Goal: Book appointment/travel/reservation

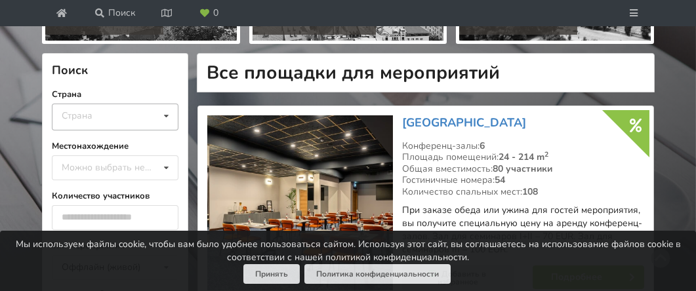
scroll to position [262, 0]
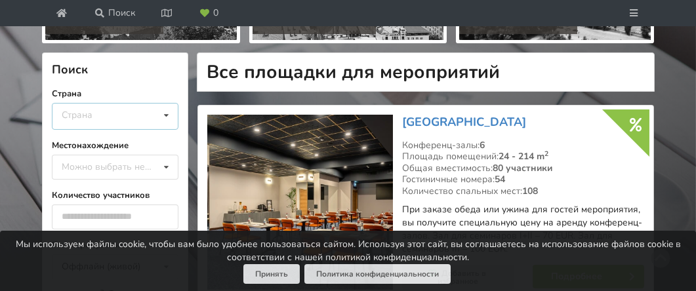
click at [135, 115] on div "Страна Латвия Литва Эстония" at bounding box center [115, 116] width 127 height 27
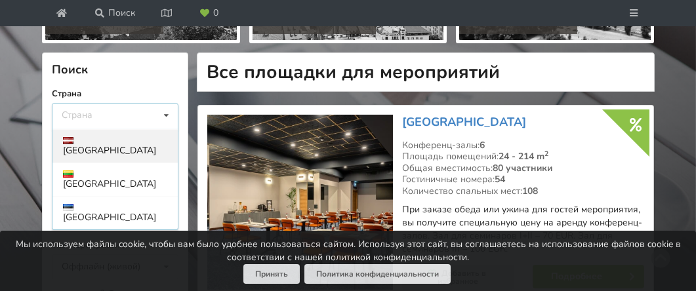
click at [116, 141] on div "Латвия" at bounding box center [115, 145] width 125 height 33
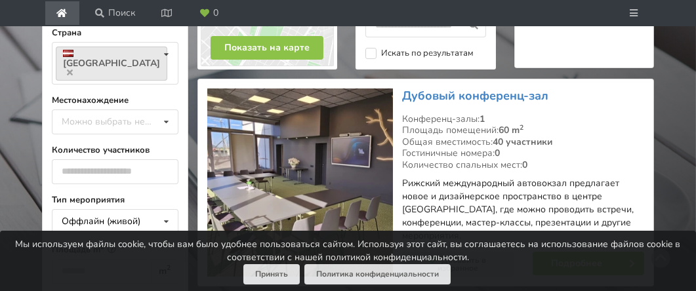
scroll to position [328, 0]
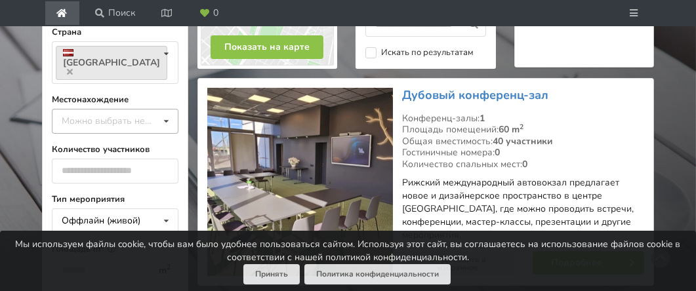
click at [158, 110] on icon at bounding box center [166, 122] width 19 height 24
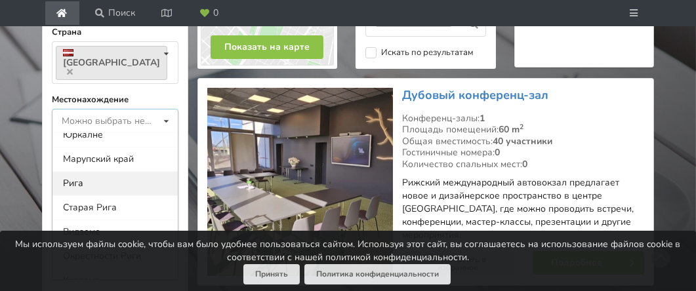
scroll to position [66, 0]
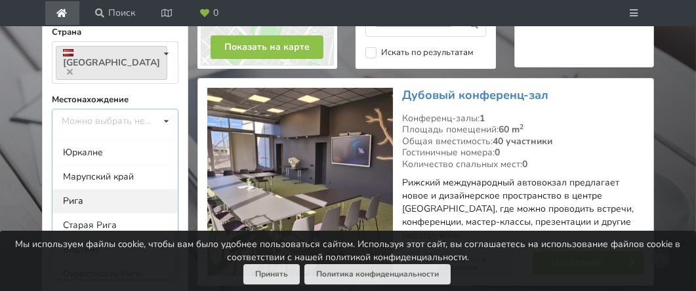
click at [79, 189] on div "Рига" at bounding box center [115, 201] width 125 height 24
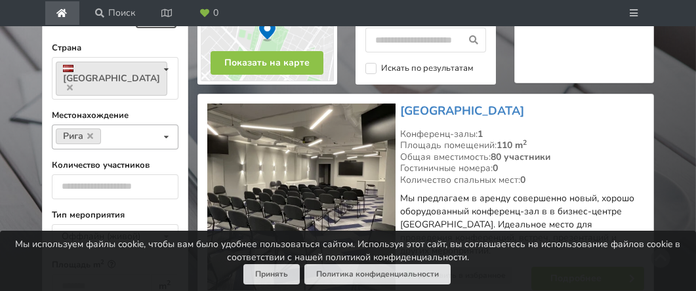
scroll to position [310, 0]
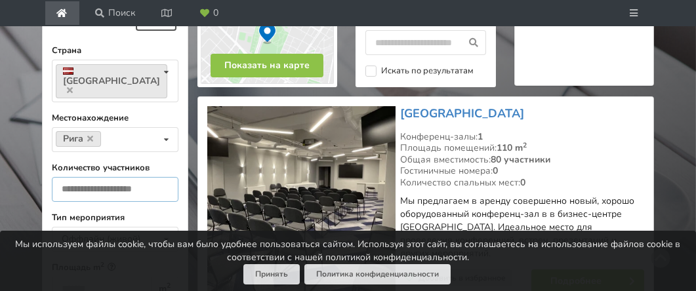
click at [120, 177] on input "number" at bounding box center [115, 189] width 127 height 25
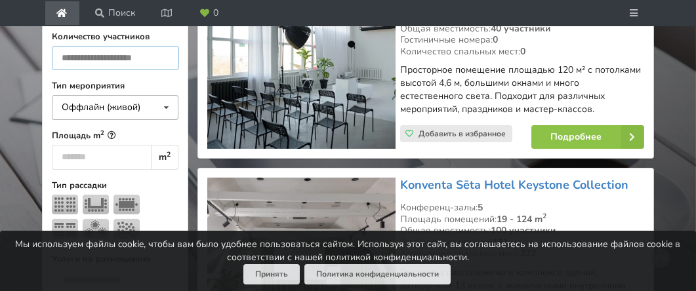
scroll to position [507, 0]
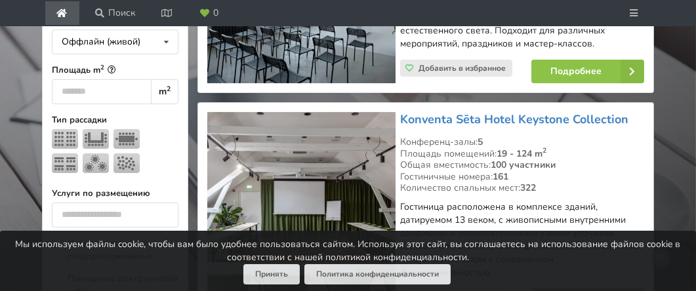
type input "**"
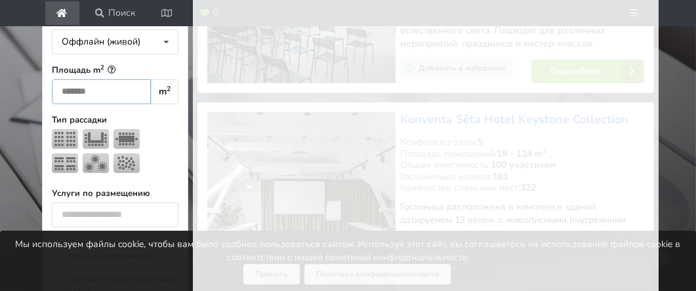
type input "*"
click at [124, 79] on input "*" at bounding box center [101, 91] width 99 height 25
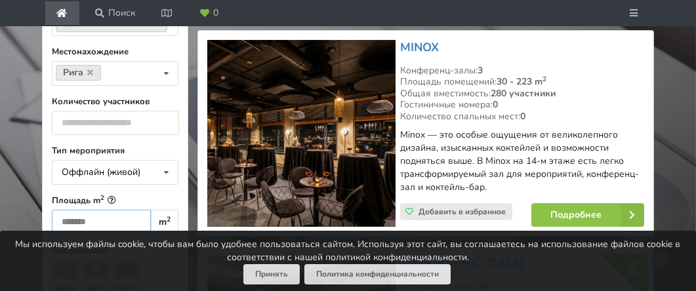
scroll to position [1, 0]
click at [66, 210] on input "*" at bounding box center [101, 222] width 99 height 25
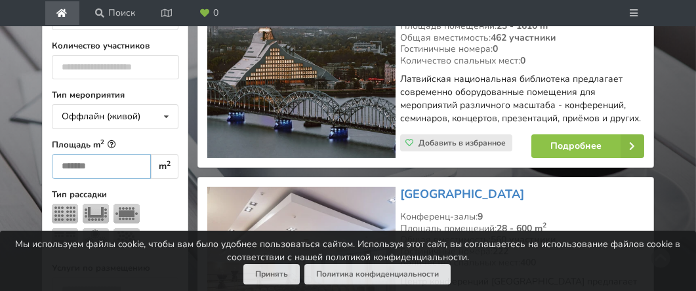
scroll to position [441, 0]
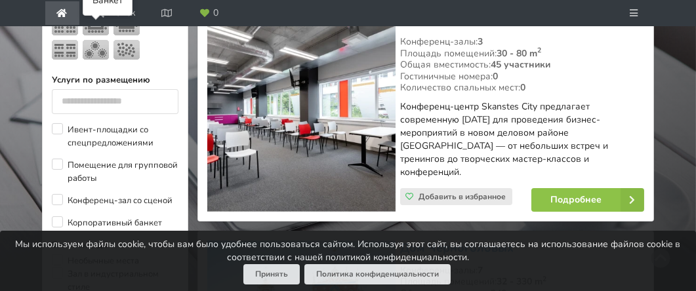
scroll to position [638, 0]
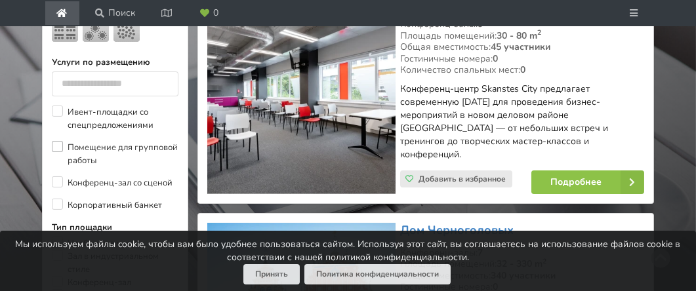
type input "**"
click at [58, 141] on label "Помещение для групповой работы" at bounding box center [115, 154] width 127 height 26
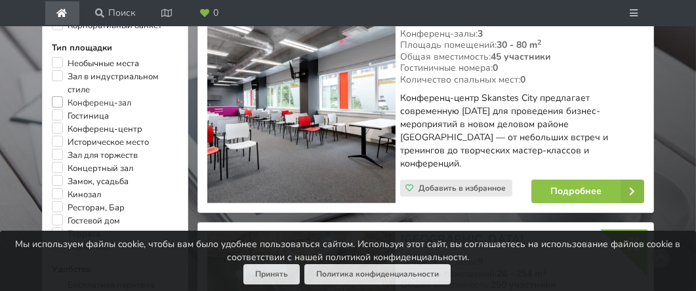
scroll to position [835, 0]
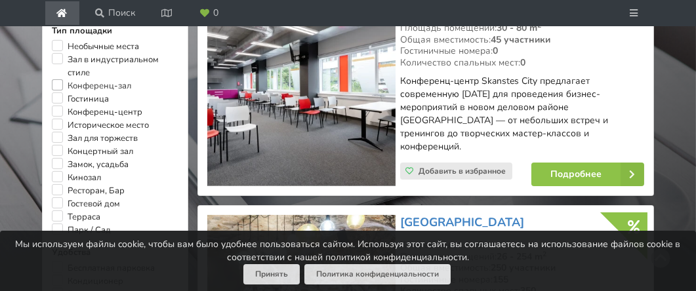
click at [59, 79] on label "Конференц-зал" at bounding box center [91, 85] width 79 height 13
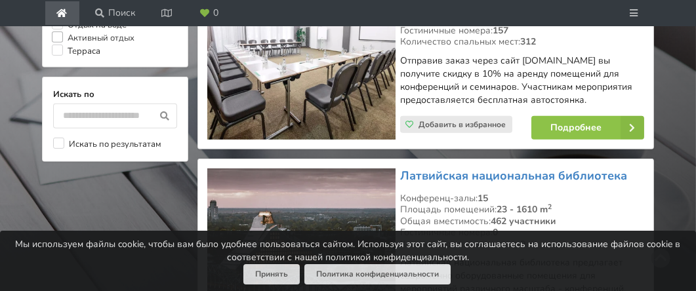
scroll to position [1360, 0]
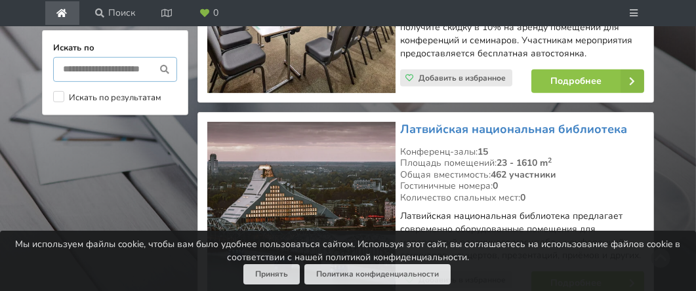
click at [72, 57] on input "text" at bounding box center [115, 69] width 124 height 25
click at [56, 91] on label "Искать по результатам" at bounding box center [107, 97] width 108 height 13
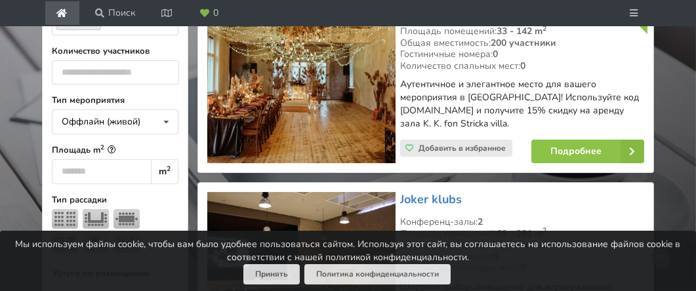
scroll to position [441, 0]
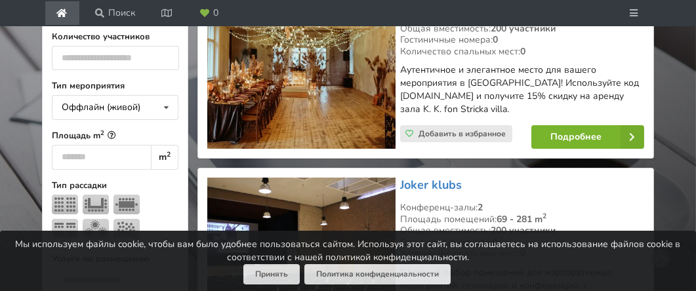
click at [567, 136] on link "Подробнее" at bounding box center [588, 137] width 113 height 24
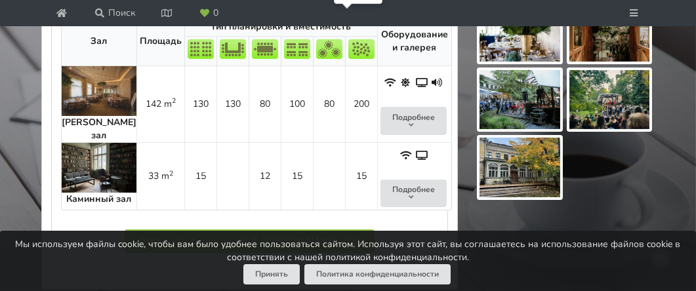
scroll to position [1005, 0]
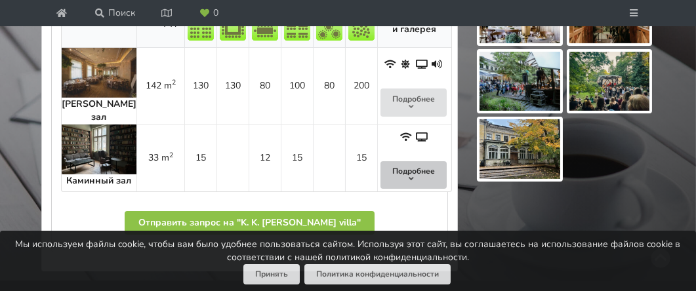
click at [407, 175] on icon at bounding box center [411, 179] width 9 height 8
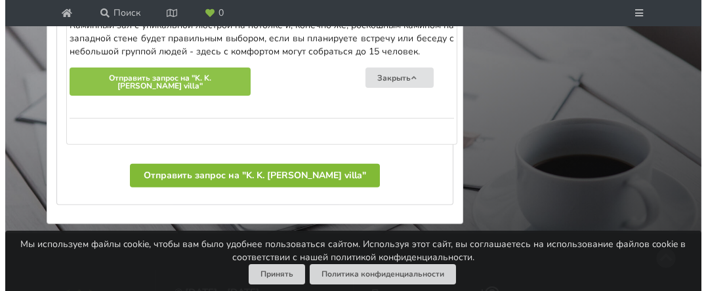
scroll to position [1201, 0]
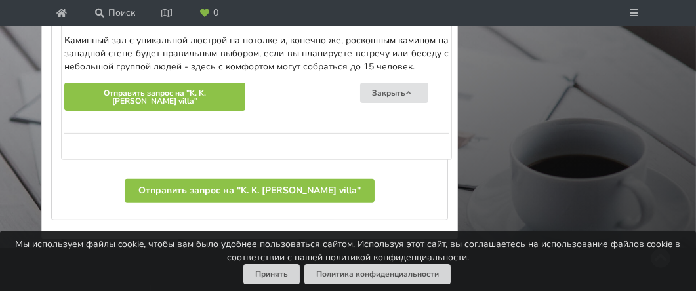
click at [119, 139] on div "Площадь: 33 m 2 Размеры зала (длина и ширина): 6 x 7 m Каминный зал с уникально…" at bounding box center [256, 78] width 385 height 158
click at [112, 137] on div "Площадь: 33 m 2 Размеры зала (длина и ширина): 6 x 7 m Каминный зал с уникально…" at bounding box center [256, 78] width 385 height 158
click at [112, 130] on div "Площадь: 33 m 2 Размеры зала (длина и ширина): 6 x 7 m Каминный зал с уникально…" at bounding box center [256, 78] width 385 height 158
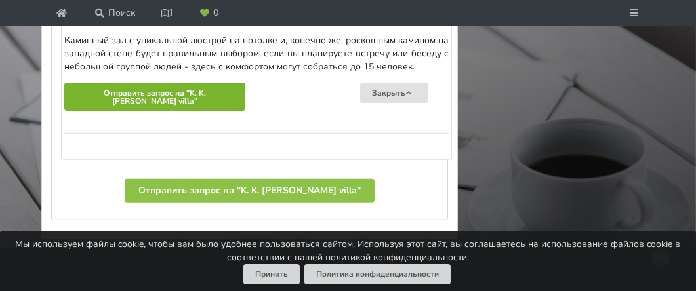
click at [141, 87] on button "Отправить запрос на "K. K. fon Stricka villa"" at bounding box center [154, 97] width 181 height 28
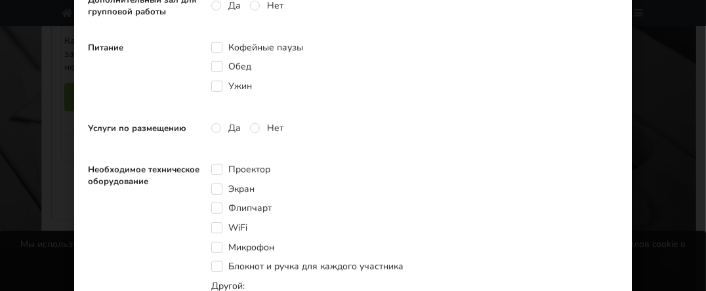
scroll to position [460, 0]
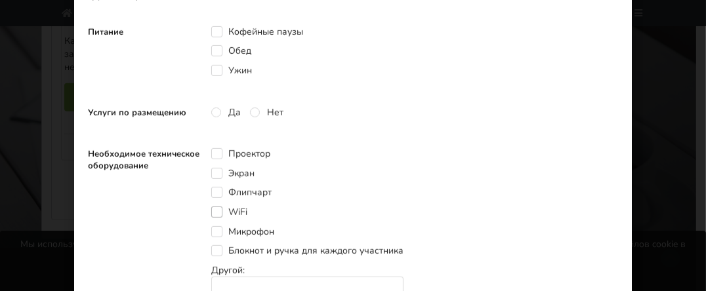
click at [211, 207] on label "WiFi" at bounding box center [229, 212] width 36 height 11
click at [250, 109] on label "Нет" at bounding box center [266, 112] width 33 height 11
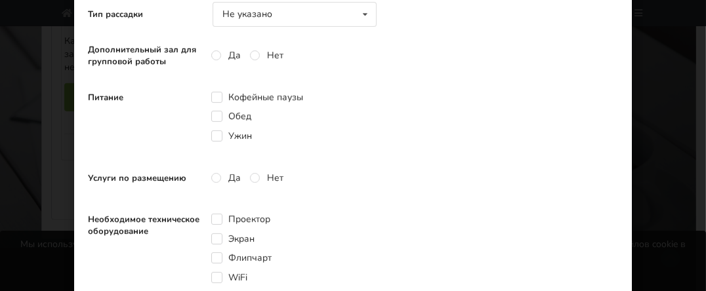
scroll to position [328, 0]
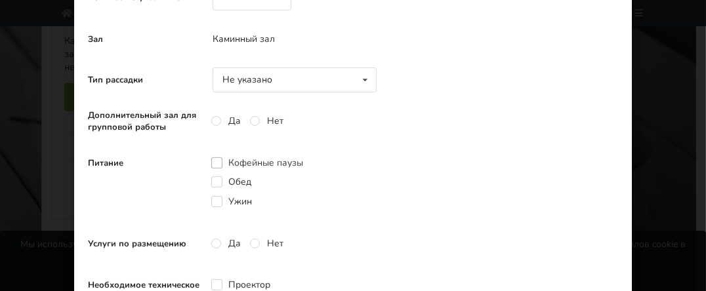
click at [211, 160] on label "Кофейные паузы" at bounding box center [257, 163] width 92 height 11
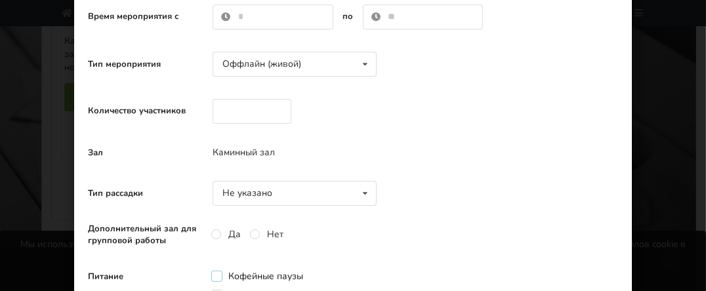
scroll to position [197, 0]
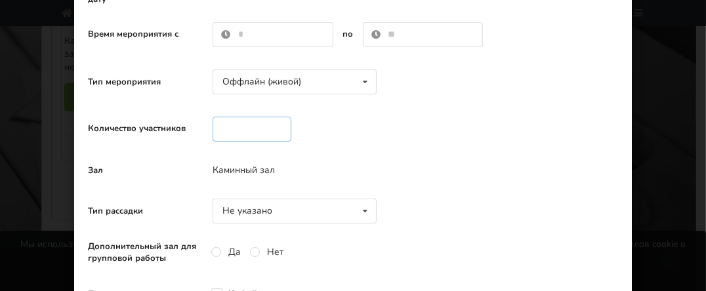
click at [220, 125] on input "number" at bounding box center [252, 129] width 79 height 25
type input "**"
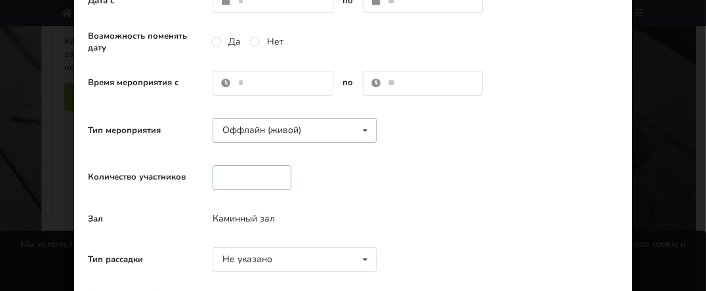
scroll to position [131, 0]
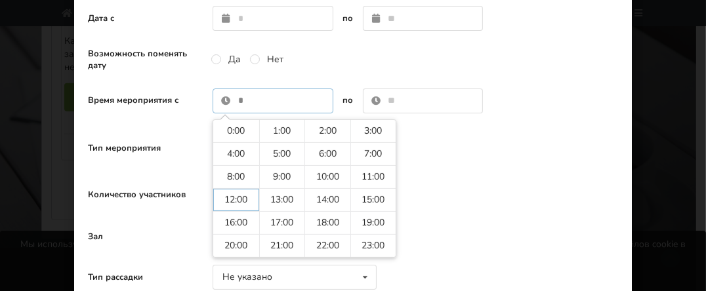
click at [230, 99] on input "text" at bounding box center [273, 101] width 121 height 25
type input "*****"
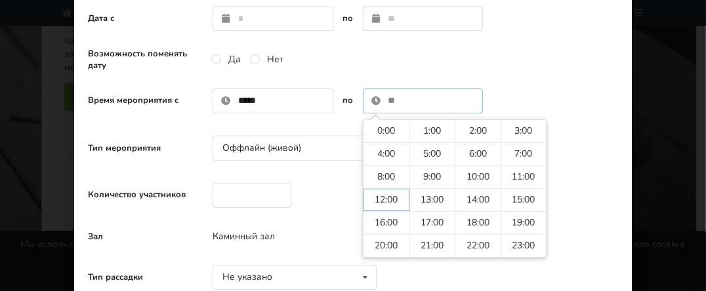
click at [395, 100] on input "text" at bounding box center [423, 101] width 121 height 25
type input "*****"
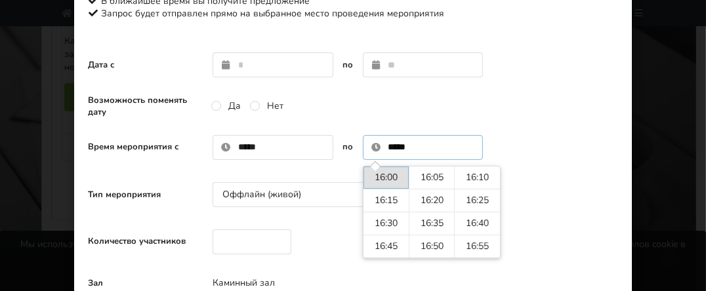
scroll to position [66, 0]
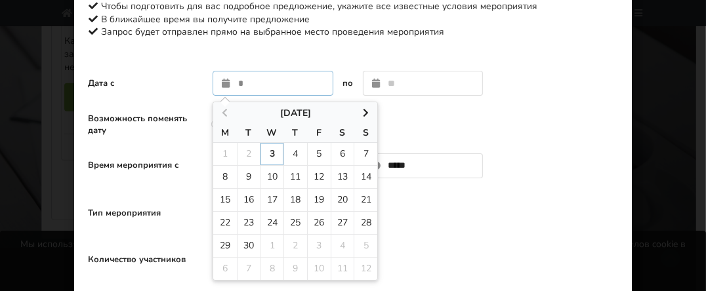
click at [240, 83] on input "text" at bounding box center [273, 83] width 121 height 25
type input "**********"
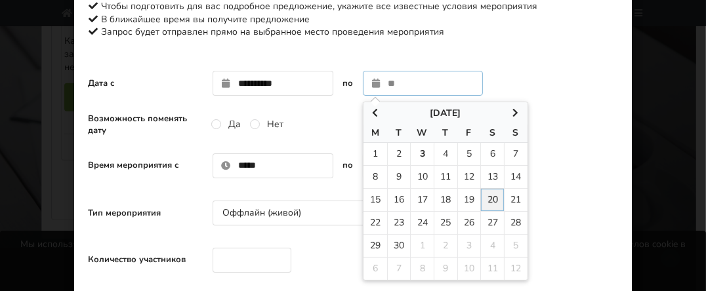
type input "**********"
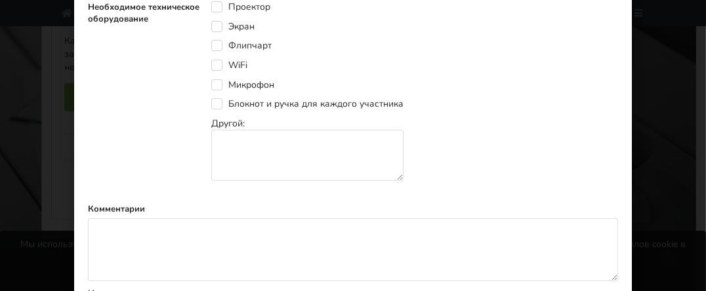
scroll to position [591, 0]
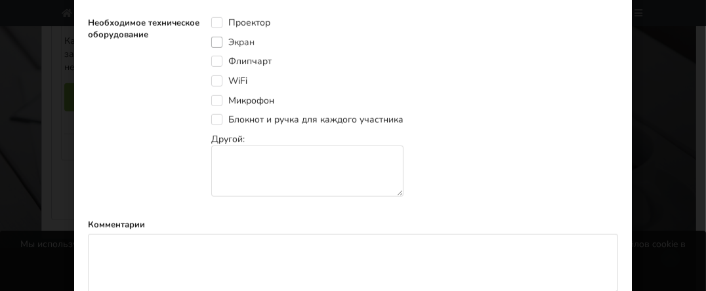
click at [213, 39] on label "Экран" at bounding box center [232, 42] width 43 height 11
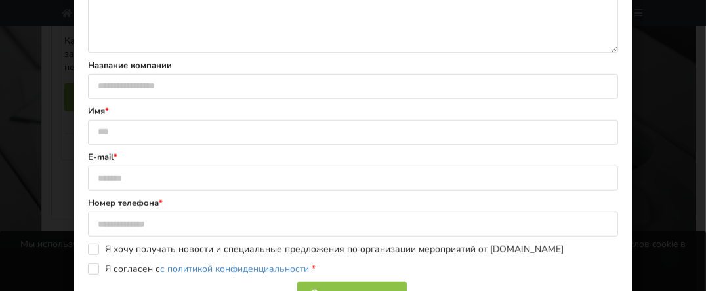
scroll to position [853, 0]
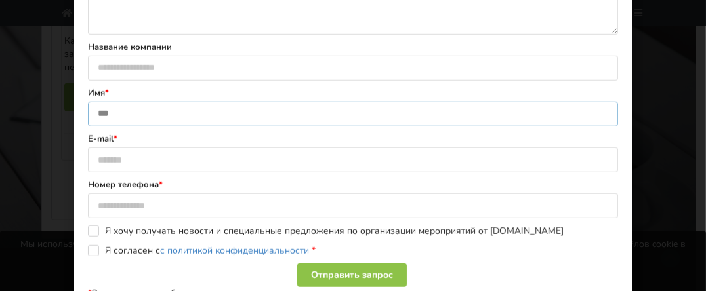
click at [111, 109] on input "text" at bounding box center [353, 114] width 530 height 25
type input "**********"
type input "********"
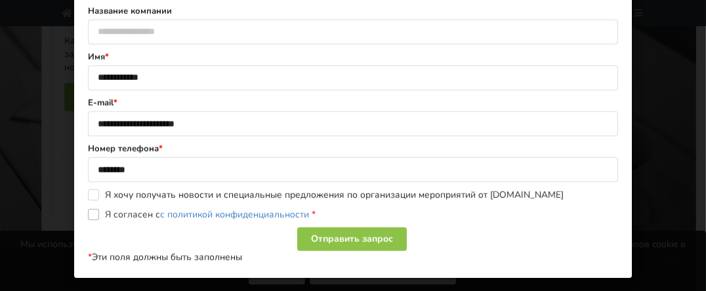
click at [91, 209] on label "Я согласен с с политикой конфиденциальности *" at bounding box center [202, 214] width 228 height 11
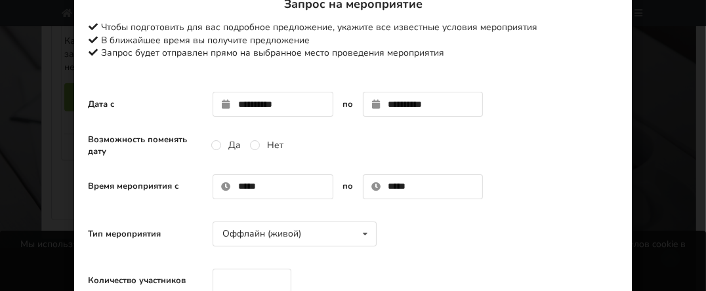
scroll to position [0, 0]
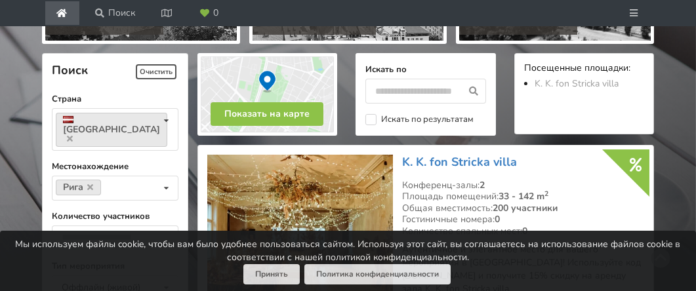
scroll to position [310, 0]
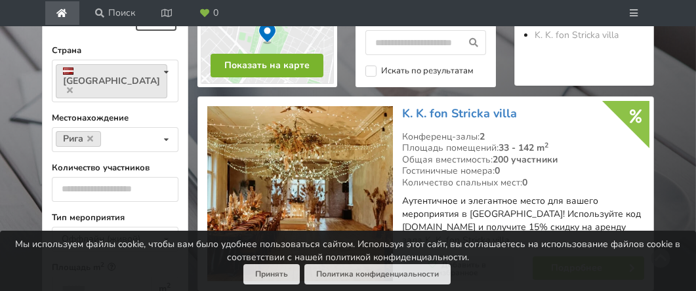
click at [267, 58] on button "Показать на карте" at bounding box center [267, 66] width 113 height 24
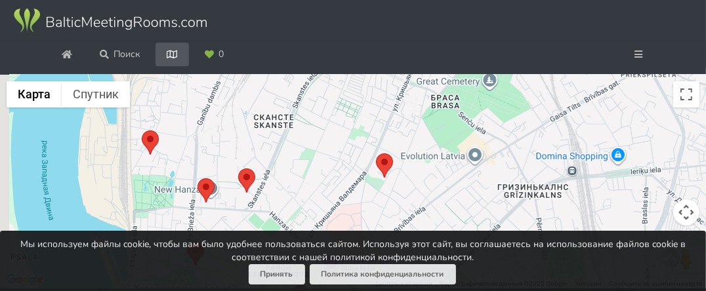
drag, startPoint x: 122, startPoint y: 184, endPoint x: 291, endPoint y: 72, distance: 202.3
click at [291, 72] on div "Поиск Очистить Закрыть Страна [GEOGRAPHIC_DATA] Страна [GEOGRAPHIC_DATA] [GEOGR…" at bounding box center [353, 145] width 706 height 291
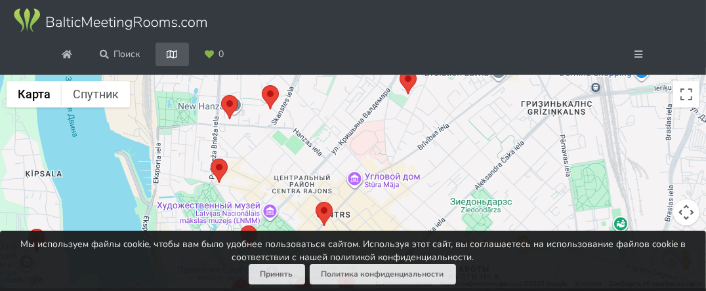
drag, startPoint x: 242, startPoint y: 171, endPoint x: 257, endPoint y: 98, distance: 74.5
click at [257, 98] on div at bounding box center [353, 182] width 706 height 215
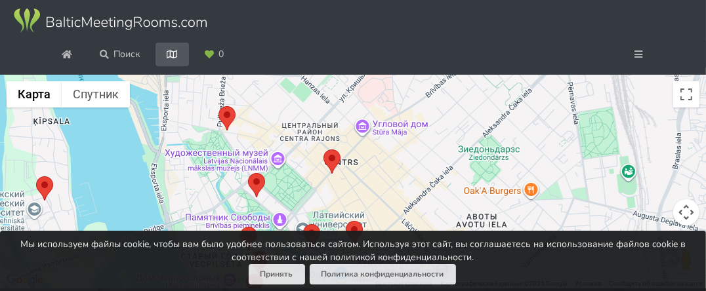
drag, startPoint x: 230, startPoint y: 160, endPoint x: 238, endPoint y: 106, distance: 54.5
click at [238, 106] on div at bounding box center [353, 182] width 706 height 215
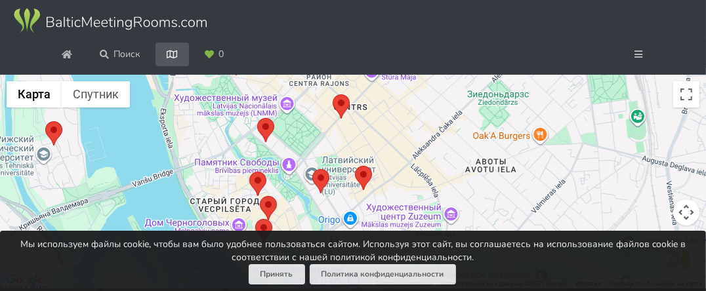
drag, startPoint x: 220, startPoint y: 168, endPoint x: 229, endPoint y: 112, distance: 57.2
click at [229, 112] on div at bounding box center [353, 182] width 706 height 215
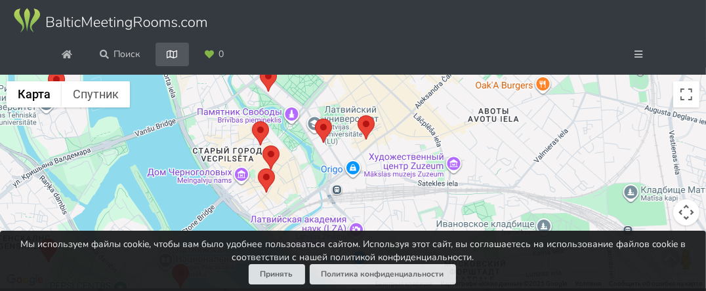
drag, startPoint x: 229, startPoint y: 179, endPoint x: 232, endPoint y: 119, distance: 59.8
click at [232, 119] on div at bounding box center [353, 182] width 706 height 215
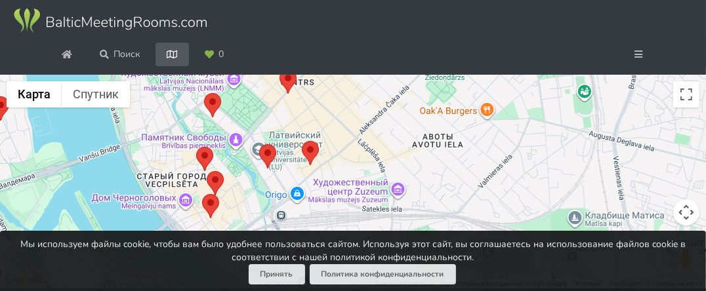
drag, startPoint x: 257, startPoint y: 144, endPoint x: 199, endPoint y: 177, distance: 66.8
click at [200, 178] on div at bounding box center [353, 182] width 706 height 215
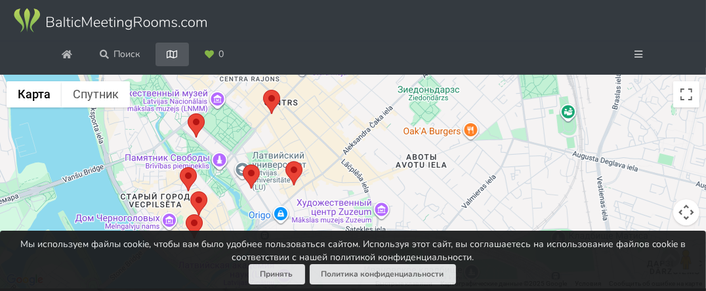
drag, startPoint x: 236, startPoint y: 135, endPoint x: 220, endPoint y: 157, distance: 27.2
click at [220, 157] on div at bounding box center [353, 182] width 706 height 215
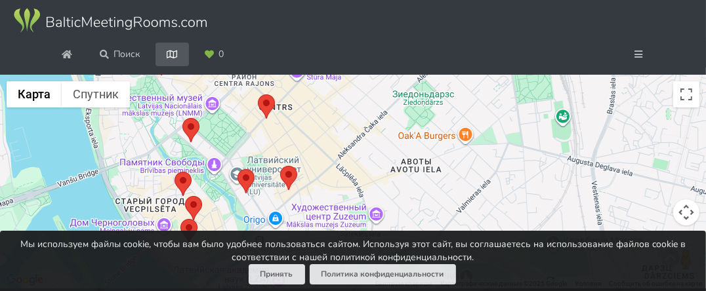
drag, startPoint x: 246, startPoint y: 127, endPoint x: 240, endPoint y: 132, distance: 8.4
click at [240, 132] on div at bounding box center [353, 182] width 706 height 215
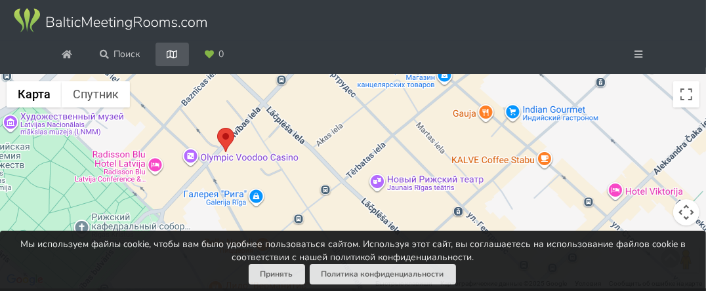
drag, startPoint x: 269, startPoint y: 136, endPoint x: 237, endPoint y: 172, distance: 48.4
click at [237, 172] on div at bounding box center [353, 182] width 706 height 215
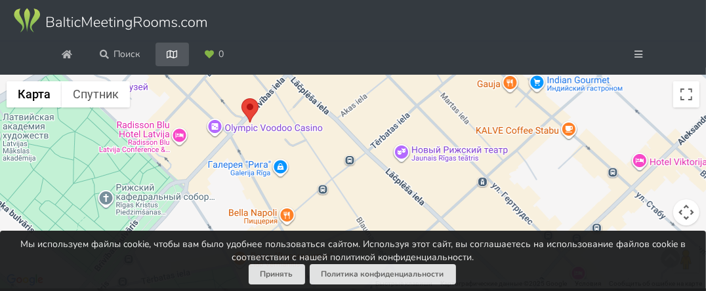
drag, startPoint x: 248, startPoint y: 140, endPoint x: 273, endPoint y: 110, distance: 39.7
click at [273, 110] on div at bounding box center [353, 182] width 706 height 215
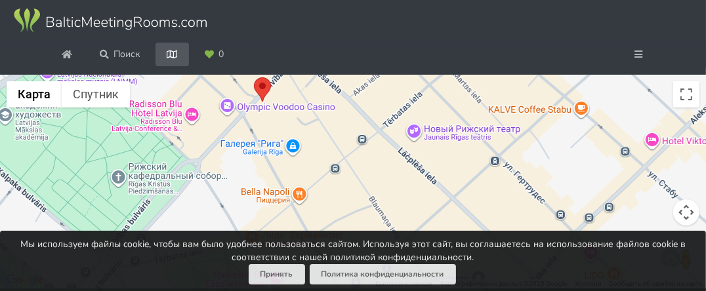
drag, startPoint x: 257, startPoint y: 164, endPoint x: 270, endPoint y: 142, distance: 25.6
click at [270, 142] on div at bounding box center [353, 182] width 706 height 215
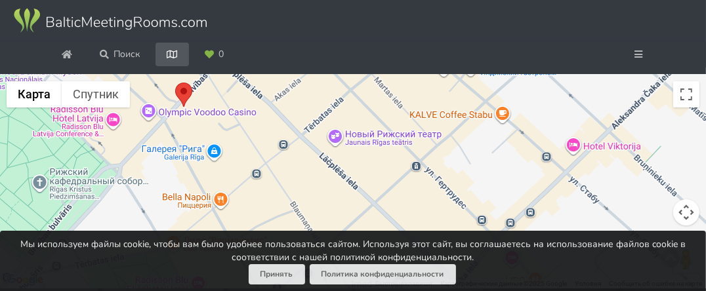
drag, startPoint x: 276, startPoint y: 159, endPoint x: 197, endPoint y: 163, distance: 78.9
click at [197, 163] on div at bounding box center [353, 182] width 706 height 215
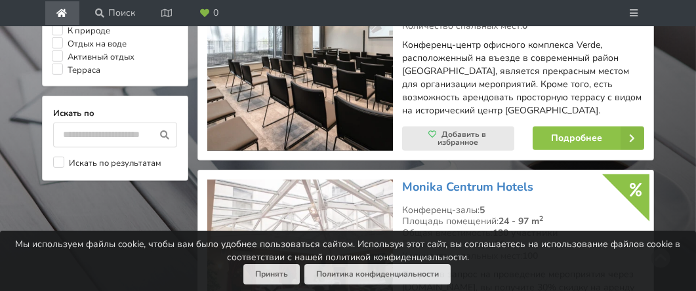
scroll to position [1360, 0]
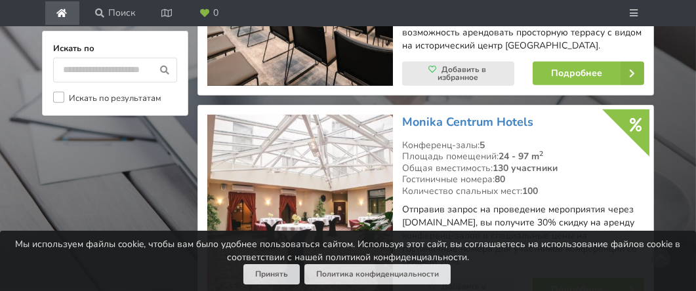
click at [99, 92] on label "Искать по результатам" at bounding box center [107, 98] width 108 height 13
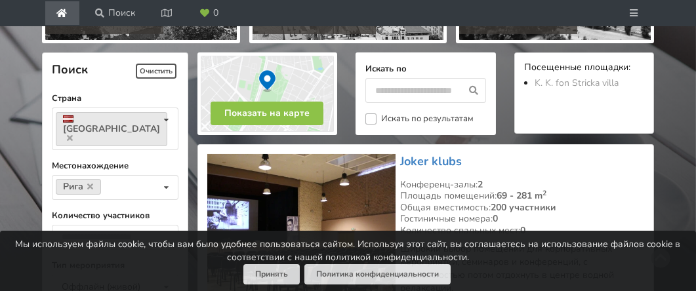
scroll to position [245, 0]
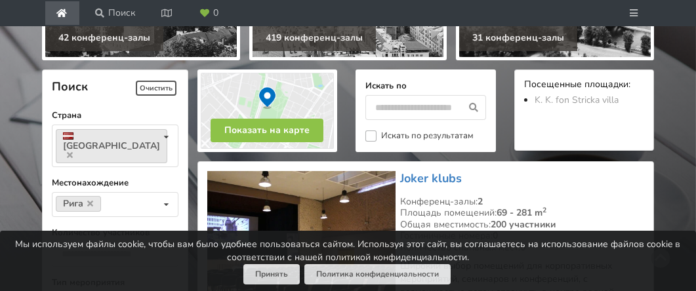
click at [420, 133] on label "Искать по результатам" at bounding box center [420, 136] width 108 height 11
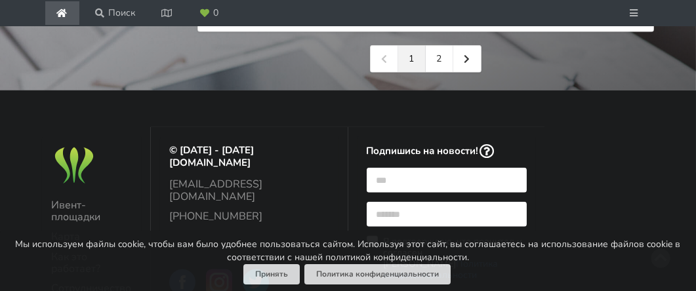
scroll to position [3461, 0]
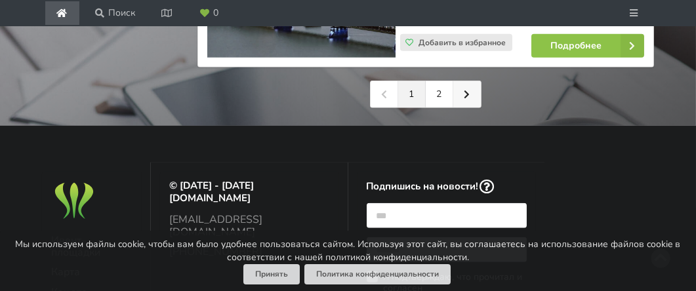
click at [469, 93] on icon at bounding box center [467, 94] width 6 height 9
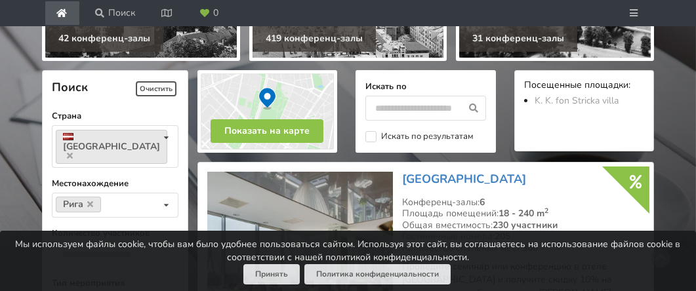
scroll to position [262, 0]
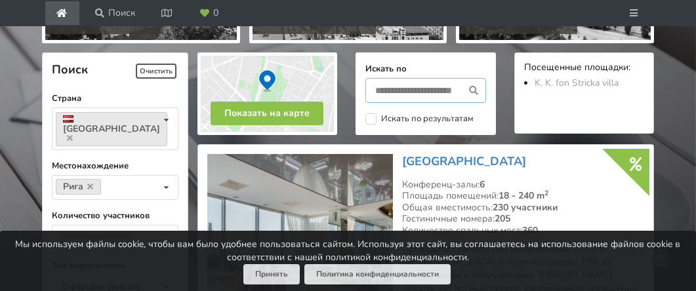
click at [385, 87] on input "text" at bounding box center [426, 90] width 120 height 25
click at [388, 118] on label "Искать по результатам" at bounding box center [420, 119] width 108 height 11
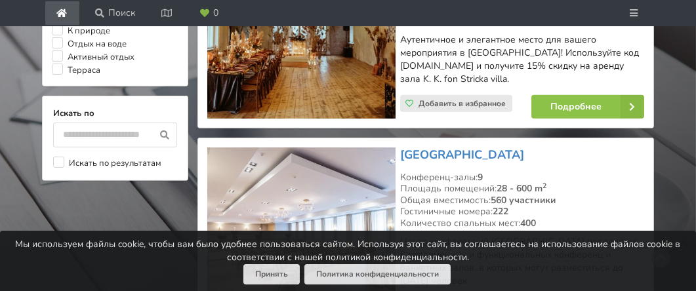
scroll to position [1360, 0]
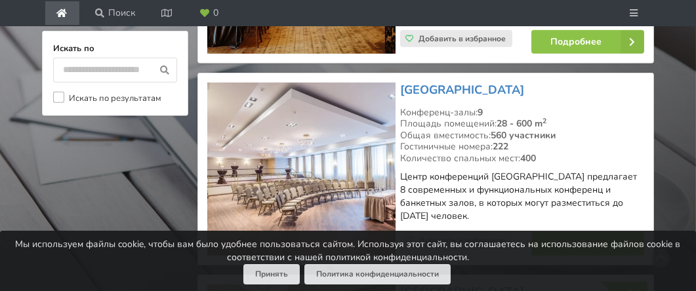
click at [59, 92] on label "Искать по результатам" at bounding box center [107, 98] width 108 height 13
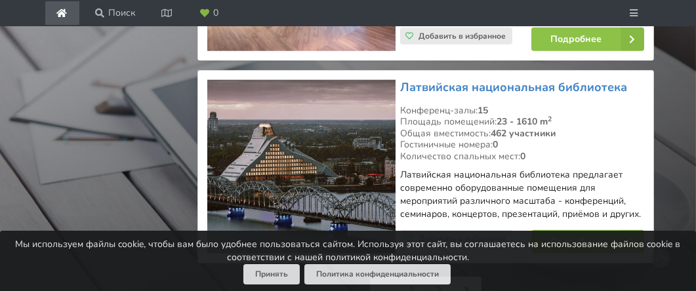
scroll to position [3329, 0]
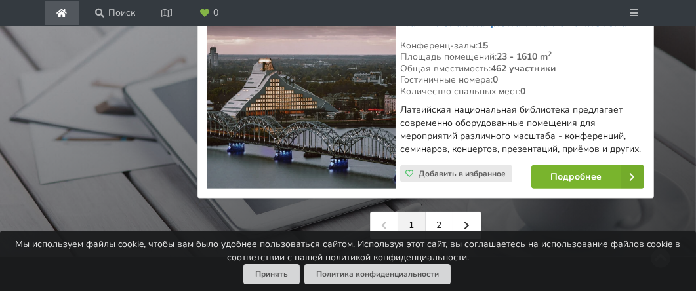
click at [565, 175] on link "Подробнее" at bounding box center [588, 177] width 113 height 24
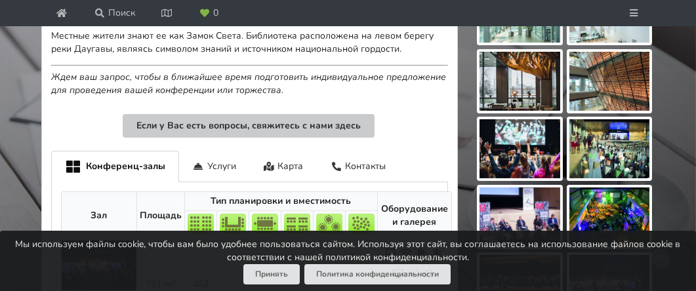
scroll to position [591, 0]
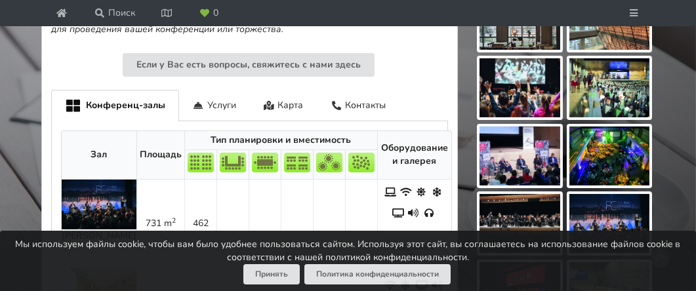
click at [152, 101] on div "Конференц-залы" at bounding box center [115, 106] width 128 height 32
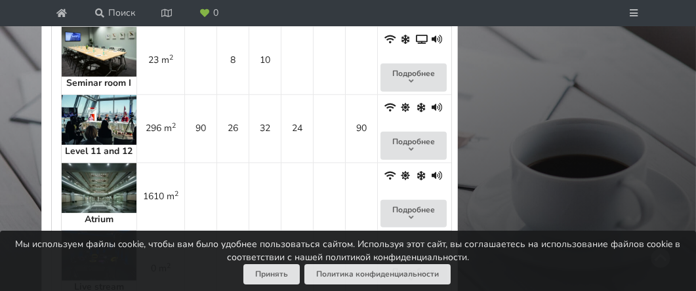
scroll to position [1575, 0]
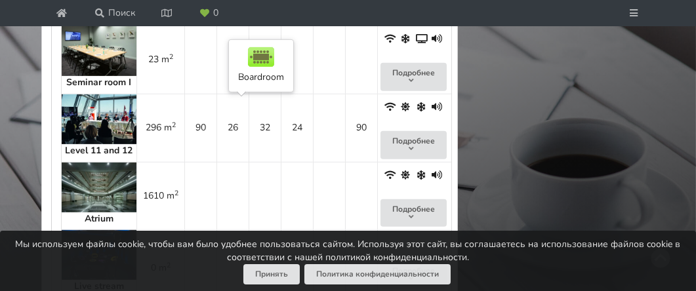
click at [249, 94] on td "10" at bounding box center [265, 60] width 32 height 68
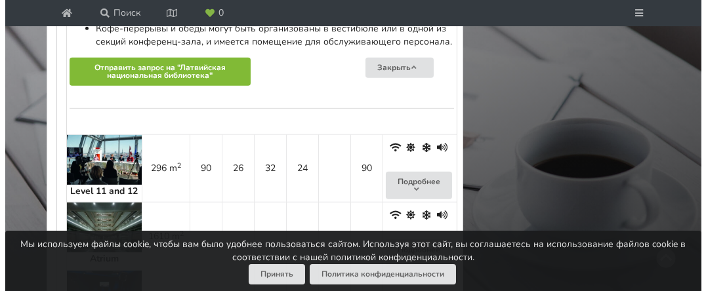
scroll to position [1772, 0]
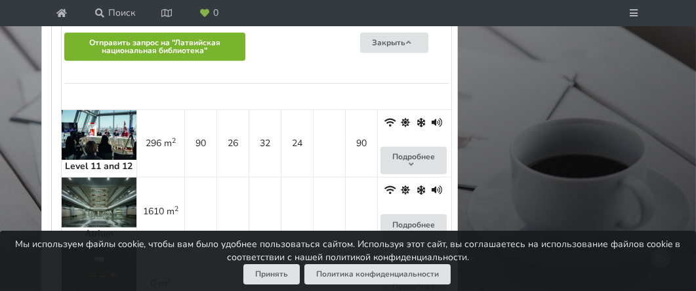
click at [188, 61] on button "Отправить запрос на "Латвийская национальная библиотека"" at bounding box center [154, 47] width 181 height 28
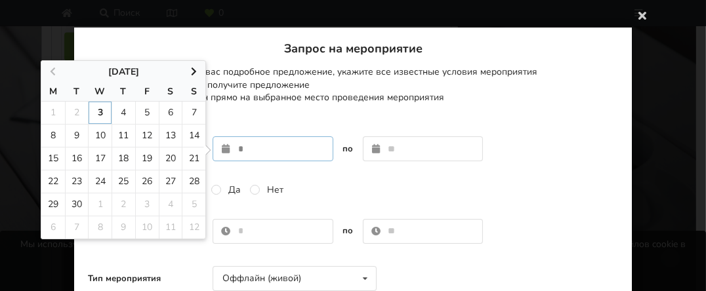
click at [234, 148] on input "text" at bounding box center [273, 149] width 121 height 25
type input "**********"
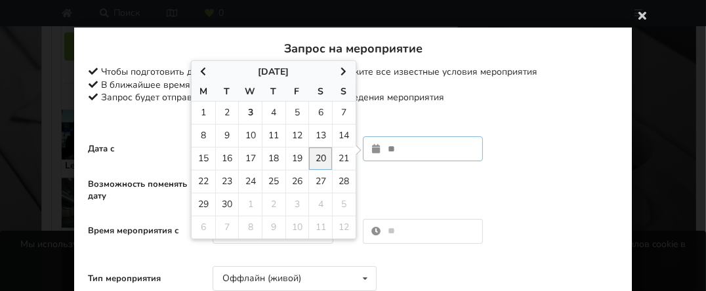
type input "**********"
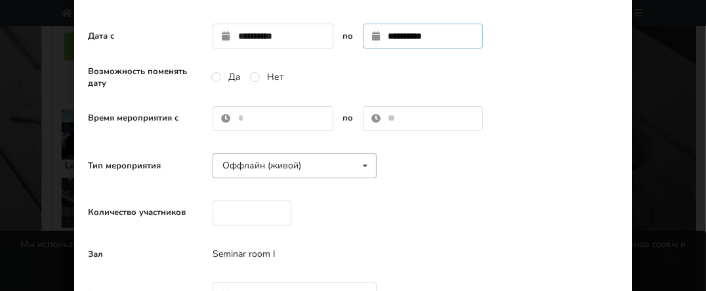
scroll to position [131, 0]
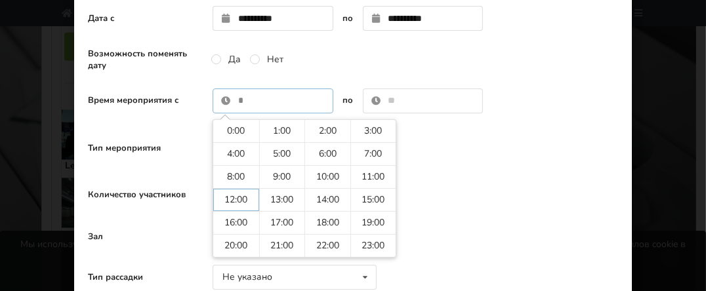
click at [242, 102] on input "text" at bounding box center [273, 101] width 121 height 25
type input "*****"
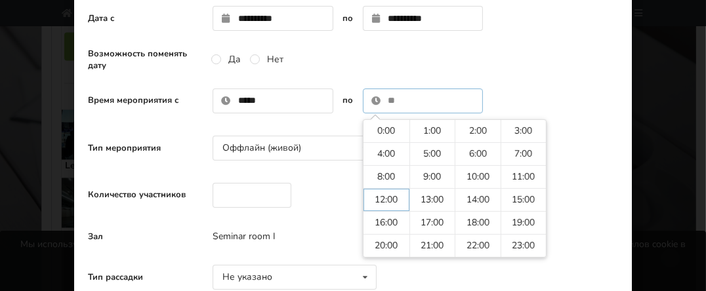
click at [390, 100] on input "text" at bounding box center [423, 101] width 121 height 25
type input "*****"
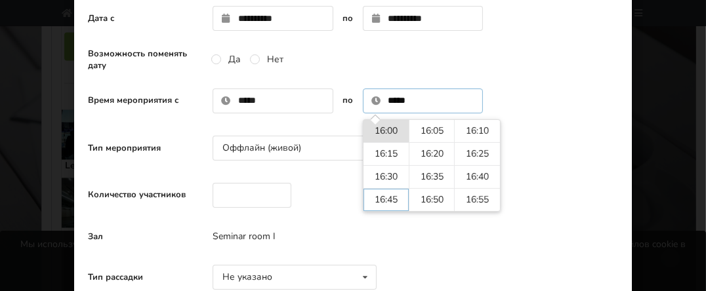
scroll to position [197, 0]
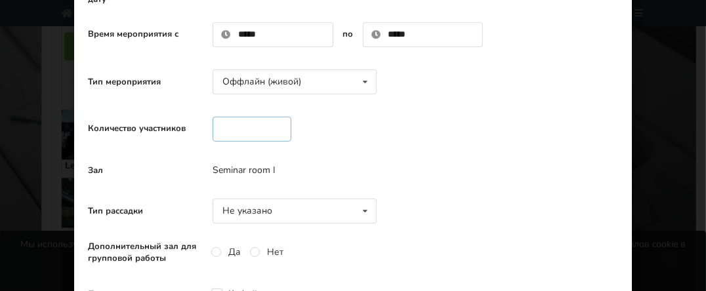
click at [251, 129] on input "number" at bounding box center [252, 129] width 79 height 25
type input "**"
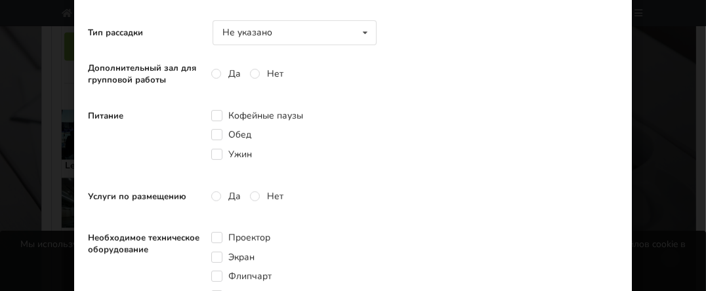
scroll to position [394, 0]
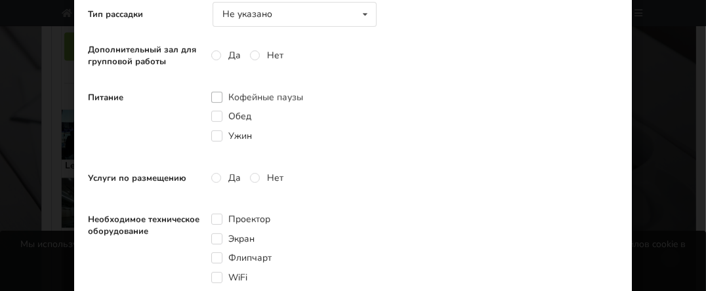
click at [213, 93] on label "Кофейные паузы" at bounding box center [257, 97] width 92 height 11
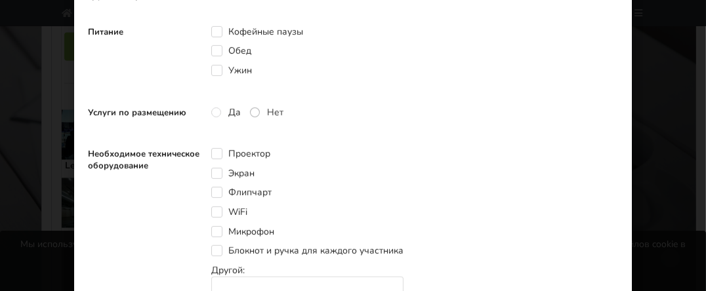
click at [251, 110] on label "Нет" at bounding box center [266, 112] width 33 height 11
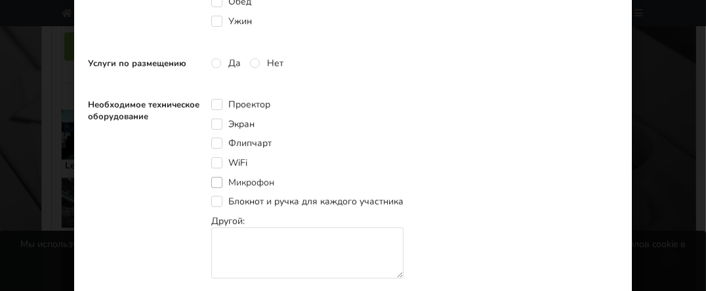
scroll to position [591, 0]
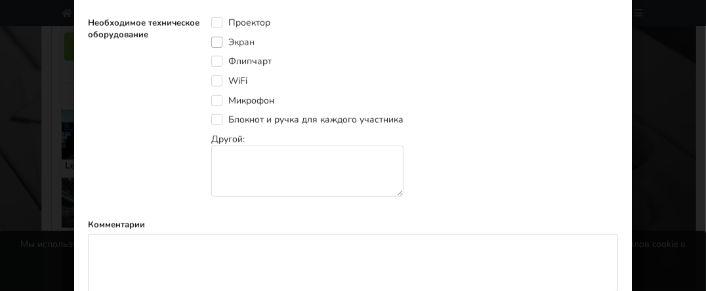
click at [215, 37] on label "Экран" at bounding box center [232, 42] width 43 height 11
click at [213, 75] on label "WiFi" at bounding box center [229, 80] width 36 height 11
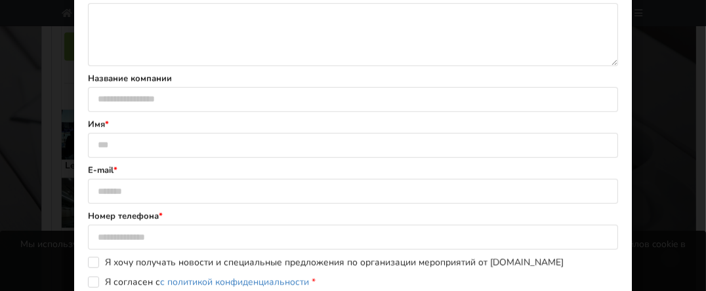
scroll to position [853, 0]
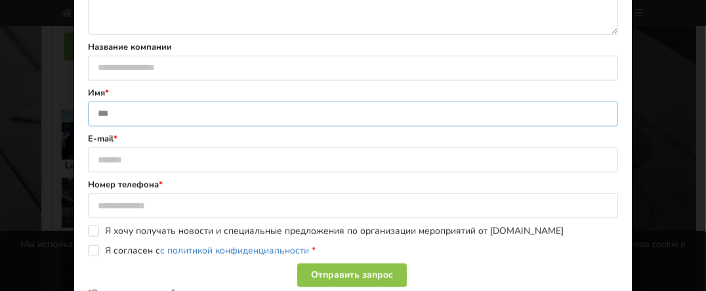
click at [125, 107] on input "text" at bounding box center [353, 114] width 530 height 25
type input "**********"
type input "********"
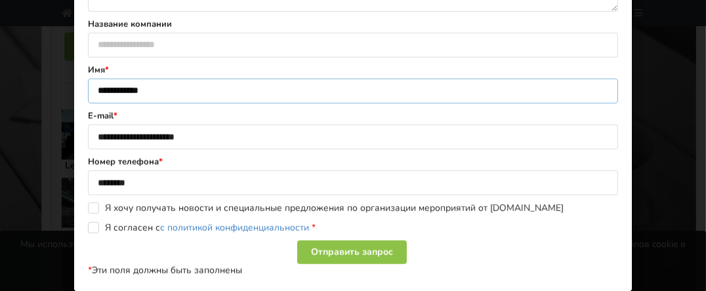
scroll to position [889, 0]
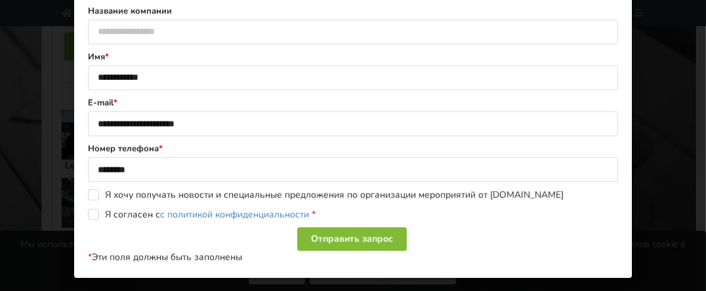
click at [320, 230] on div "Отправить запрос" at bounding box center [352, 240] width 110 height 24
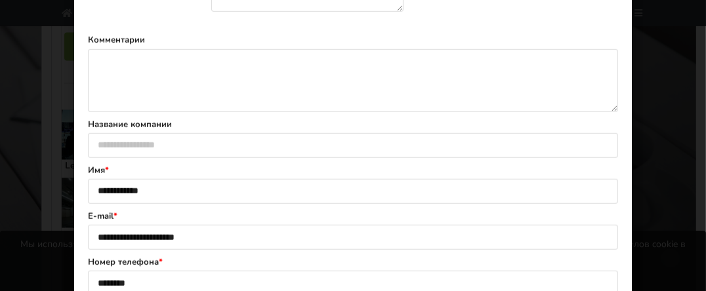
scroll to position [758, 0]
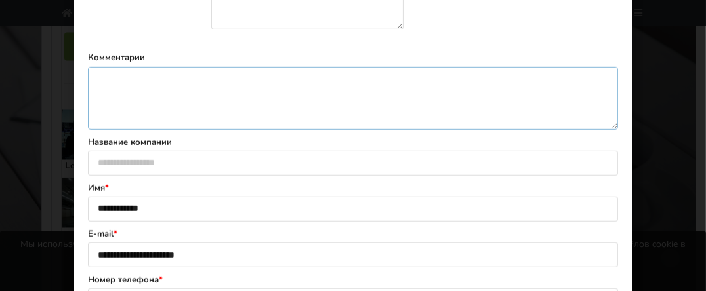
click at [103, 86] on textarea at bounding box center [353, 98] width 530 height 63
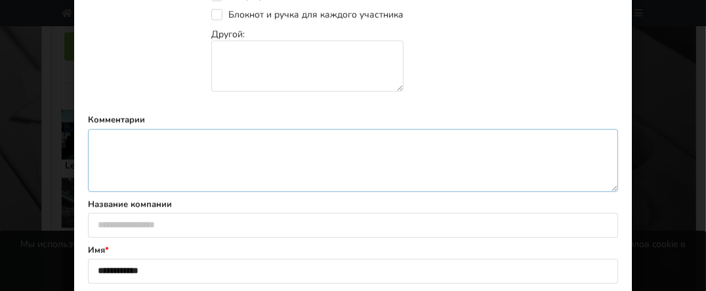
scroll to position [693, 0]
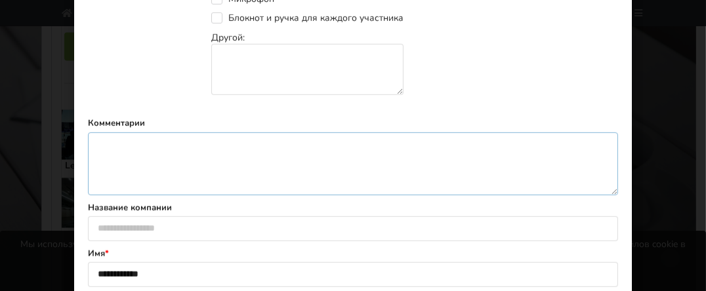
click at [96, 145] on textarea at bounding box center [353, 164] width 530 height 63
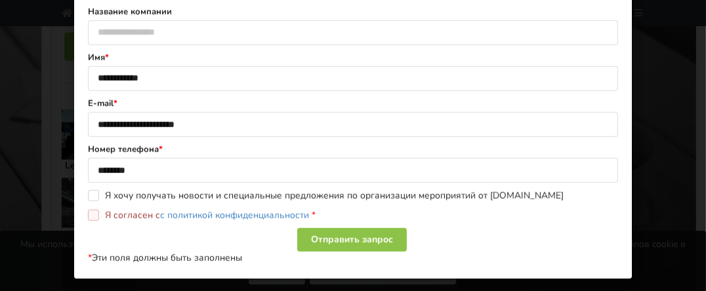
scroll to position [889, 0]
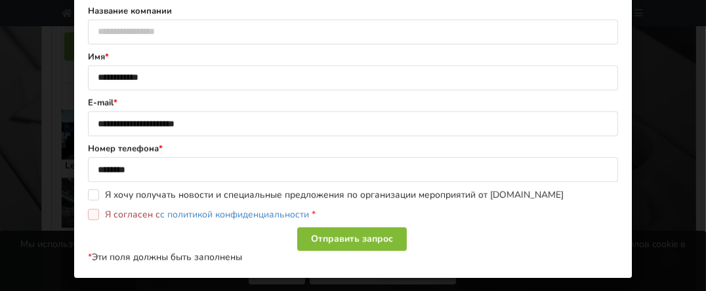
type textarea "**********"
click at [331, 234] on div "Отправить запрос" at bounding box center [352, 240] width 110 height 24
click at [328, 232] on div "Отправить запрос" at bounding box center [352, 240] width 110 height 24
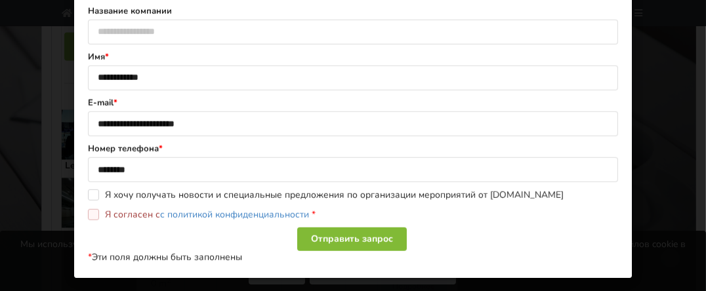
click at [328, 232] on div "Отправить запрос" at bounding box center [352, 240] width 110 height 24
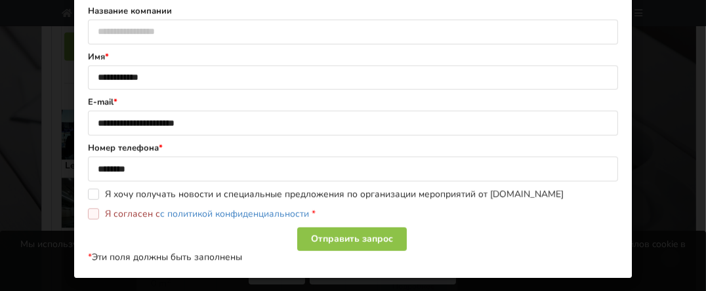
click at [88, 209] on label "Я согласен с с политикой конфиденциальности *" at bounding box center [202, 214] width 228 height 11
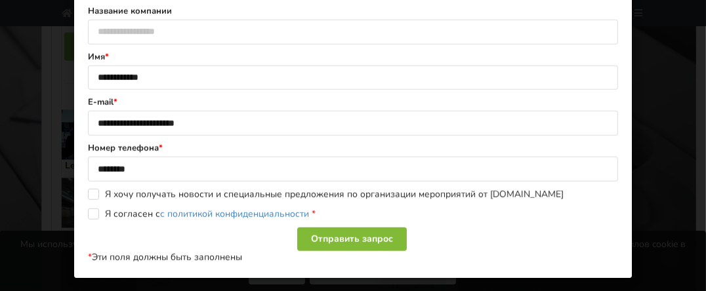
click at [342, 231] on div "Отправить запрос" at bounding box center [352, 240] width 110 height 24
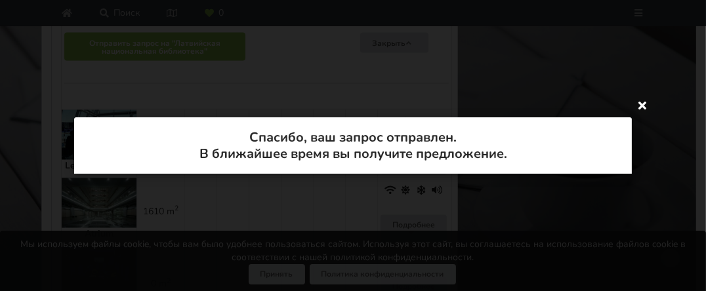
click at [645, 101] on icon at bounding box center [642, 105] width 21 height 21
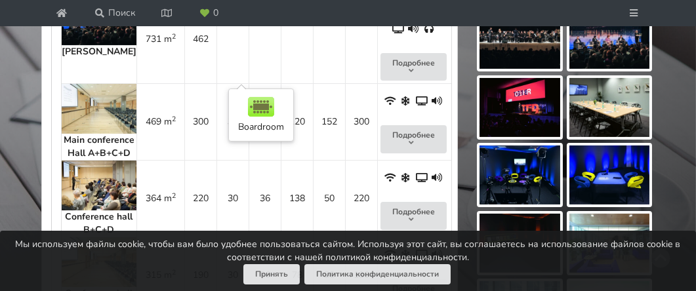
scroll to position [722, 0]
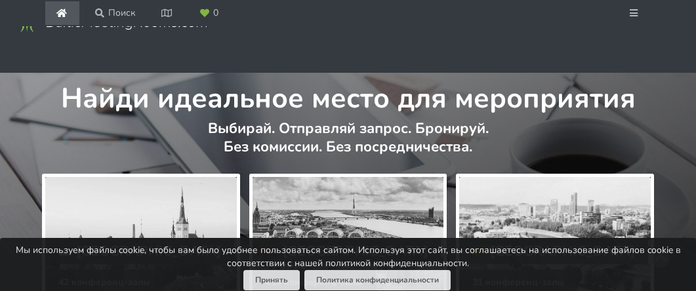
scroll to position [3329, 0]
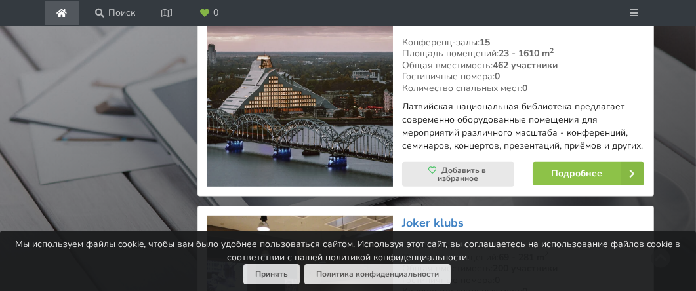
scroll to position [1491, 0]
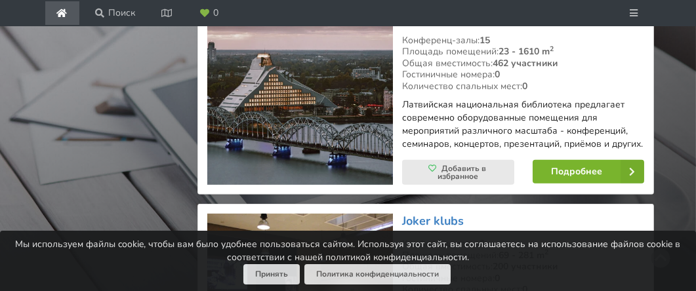
click at [589, 160] on link "Подробнее" at bounding box center [589, 172] width 112 height 24
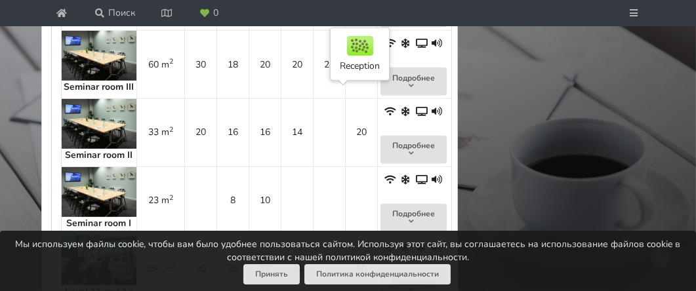
scroll to position [1510, 0]
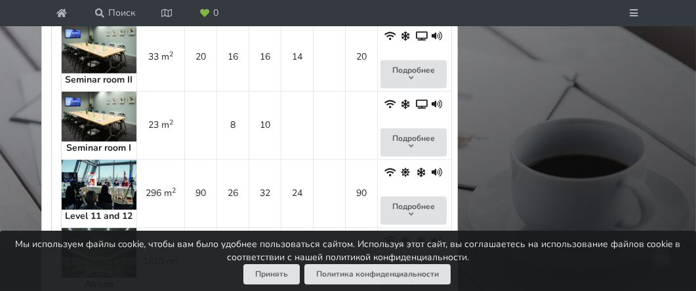
click at [92, 74] on img at bounding box center [99, 49] width 75 height 50
